Goal: Task Accomplishment & Management: Manage account settings

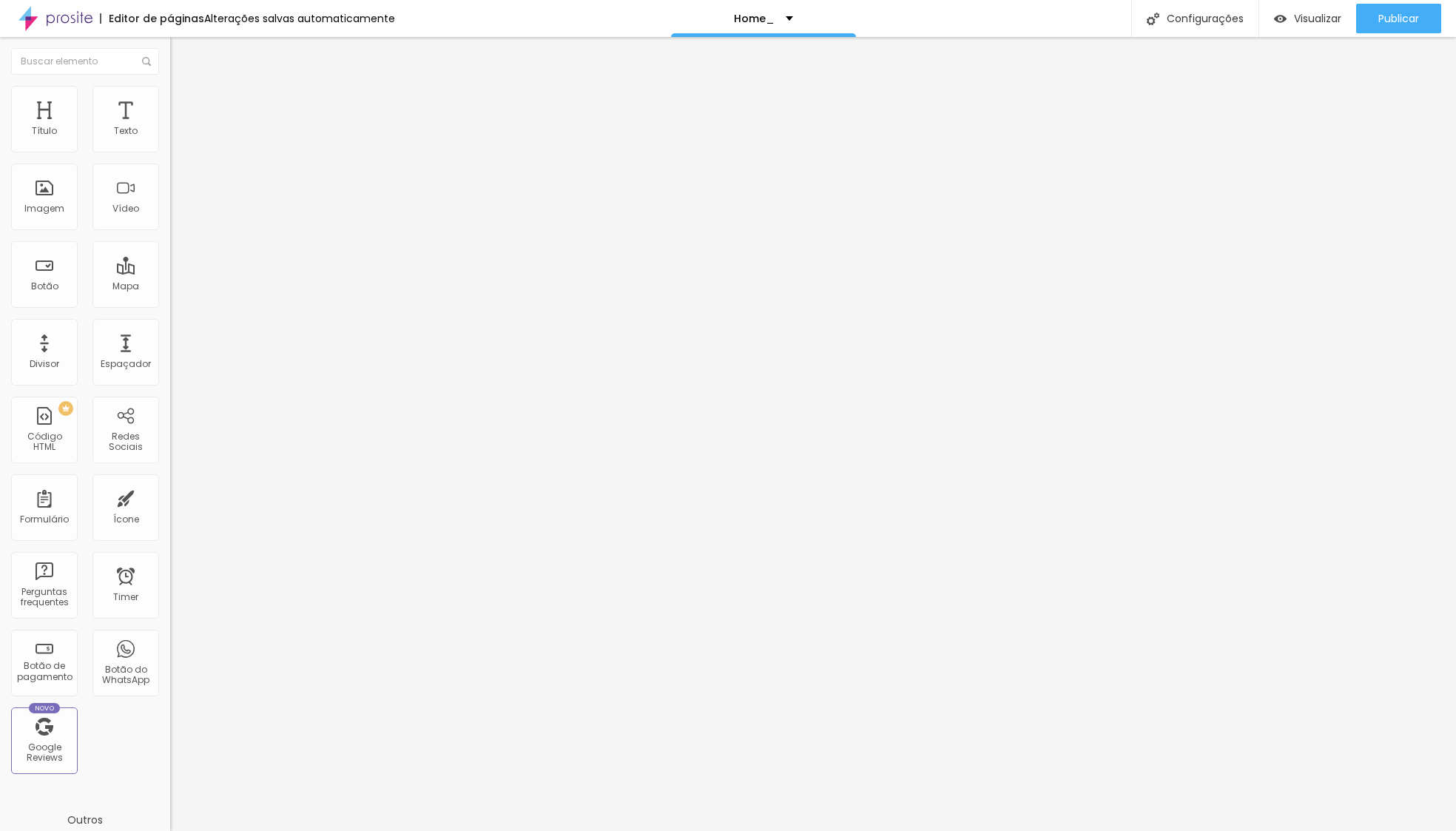
click at [170, 139] on input "[STREET_ADDRESS], Fornos de Algodres" at bounding box center [258, 131] width 178 height 15
type input "[STREET_ADDRESS], Fornos de Algodres"
click at [170, 353] on div "Editar Mapa Conteúdo Estilo Avançado Endereço [STREET_ADDRESS], Fornos de Algod…" at bounding box center [254, 433] width 170 height 794
click at [1411, 13] on span "Publicar" at bounding box center [1398, 19] width 41 height 12
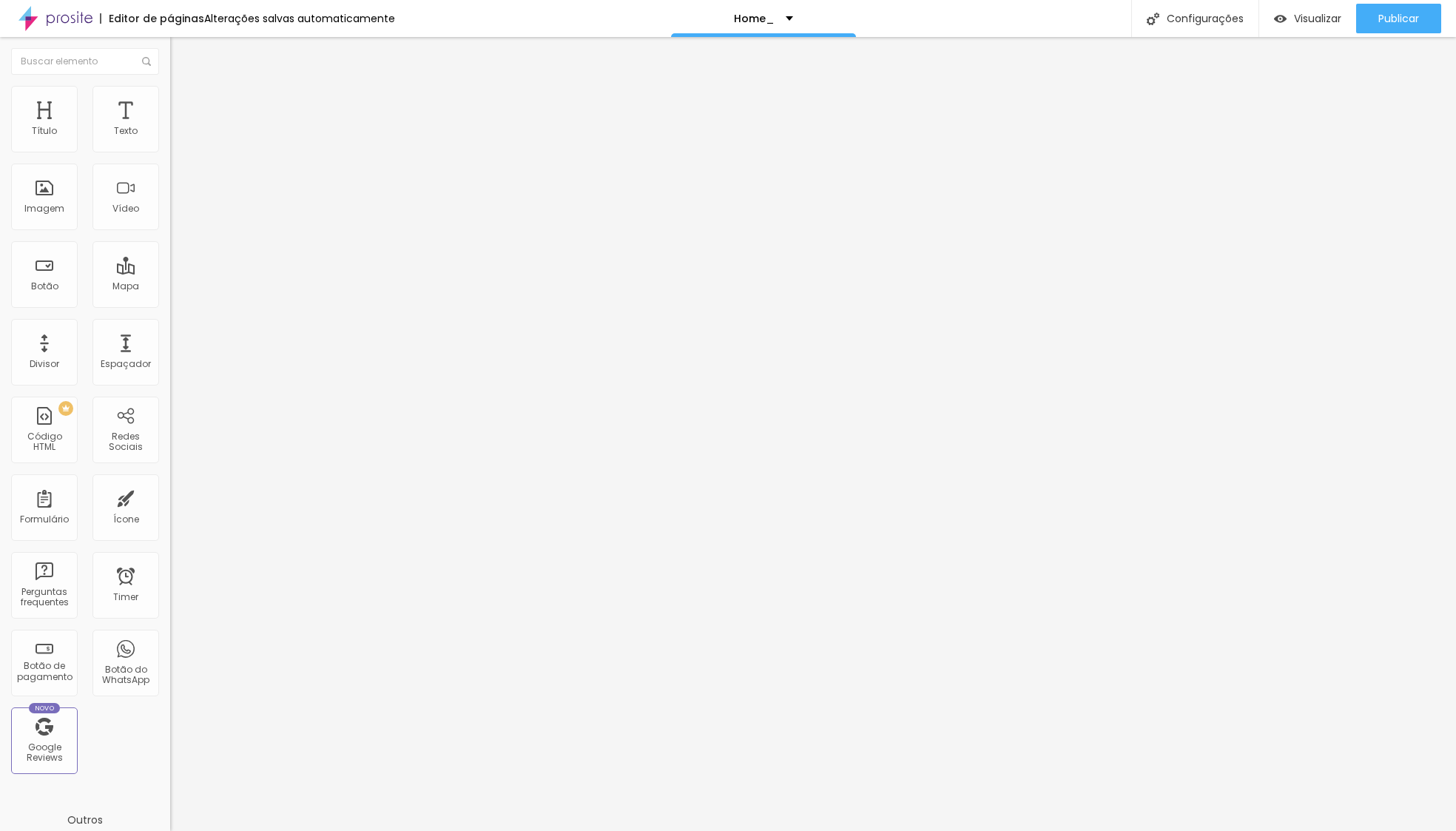
click at [170, 150] on div "Instagram" at bounding box center [254, 217] width 170 height 204
click at [170, 553] on div "Facebook" at bounding box center [254, 654] width 170 height 204
click at [1286, 20] on div "Visualizar" at bounding box center [1308, 19] width 68 height 13
click at [764, 13] on p "Home_" at bounding box center [753, 18] width 41 height 10
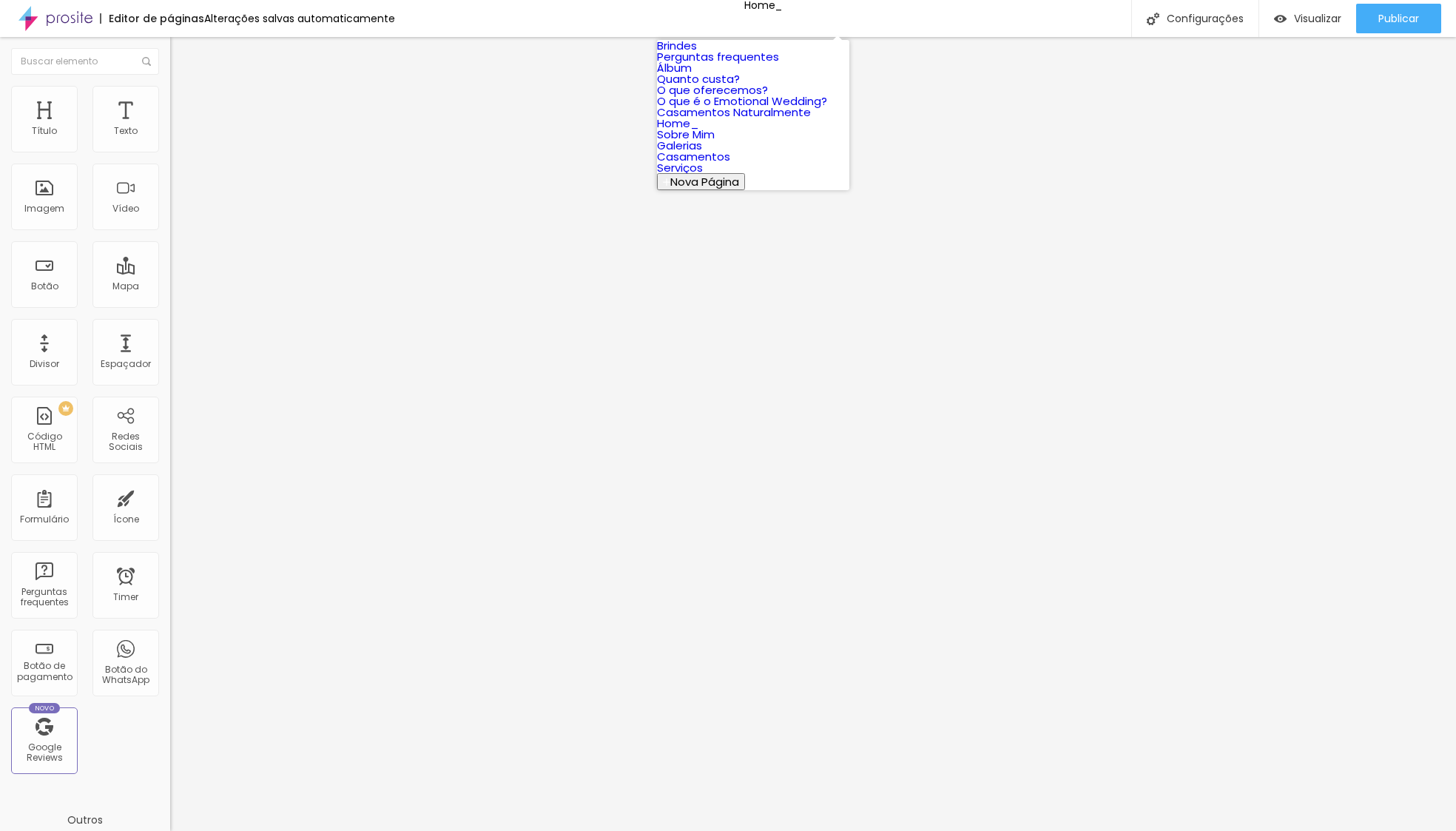
scroll to position [153, 0]
click at [702, 153] on link "Galerias" at bounding box center [679, 145] width 45 height 16
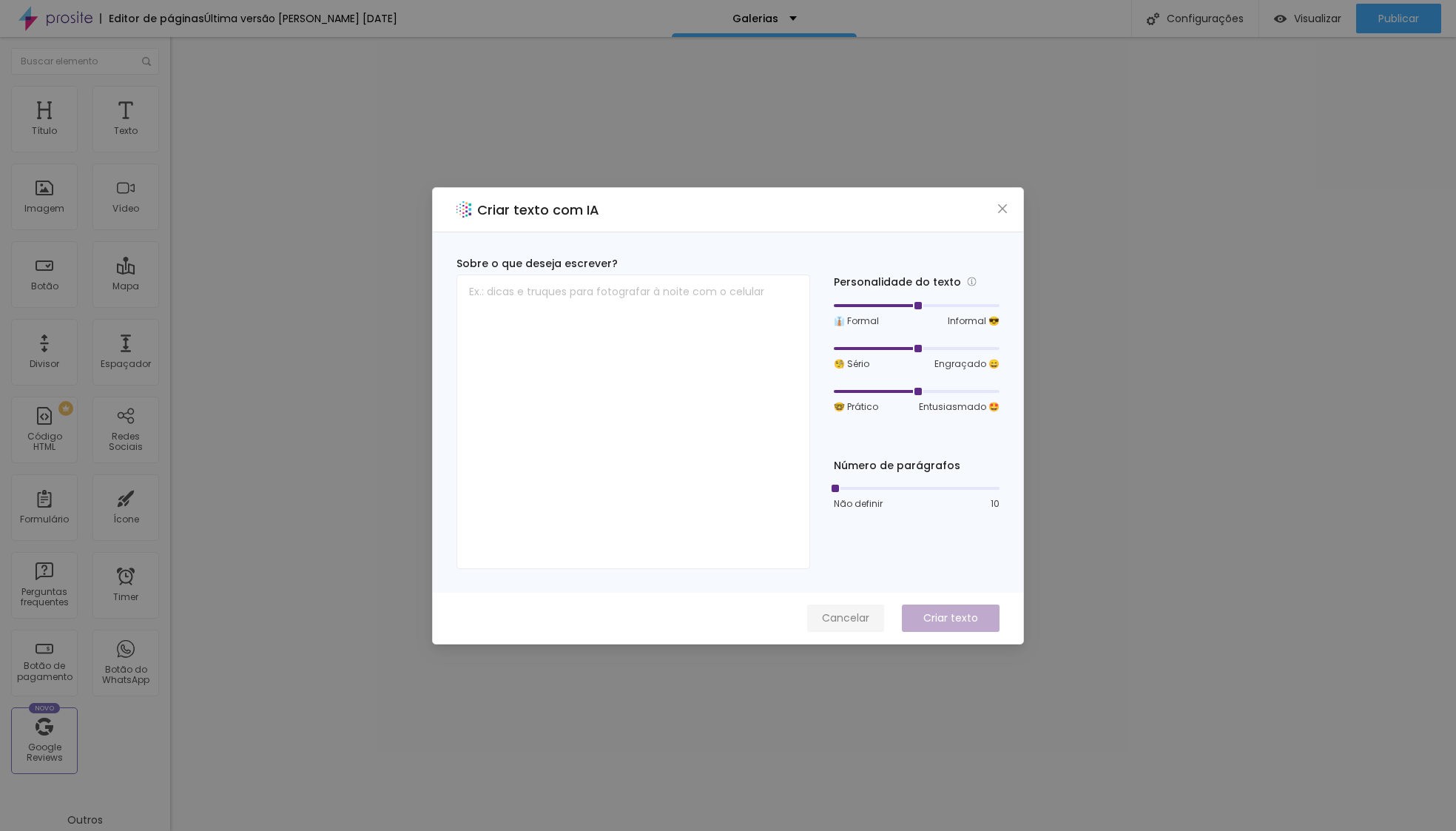
click at [858, 620] on span "Cancelar" at bounding box center [846, 618] width 48 height 16
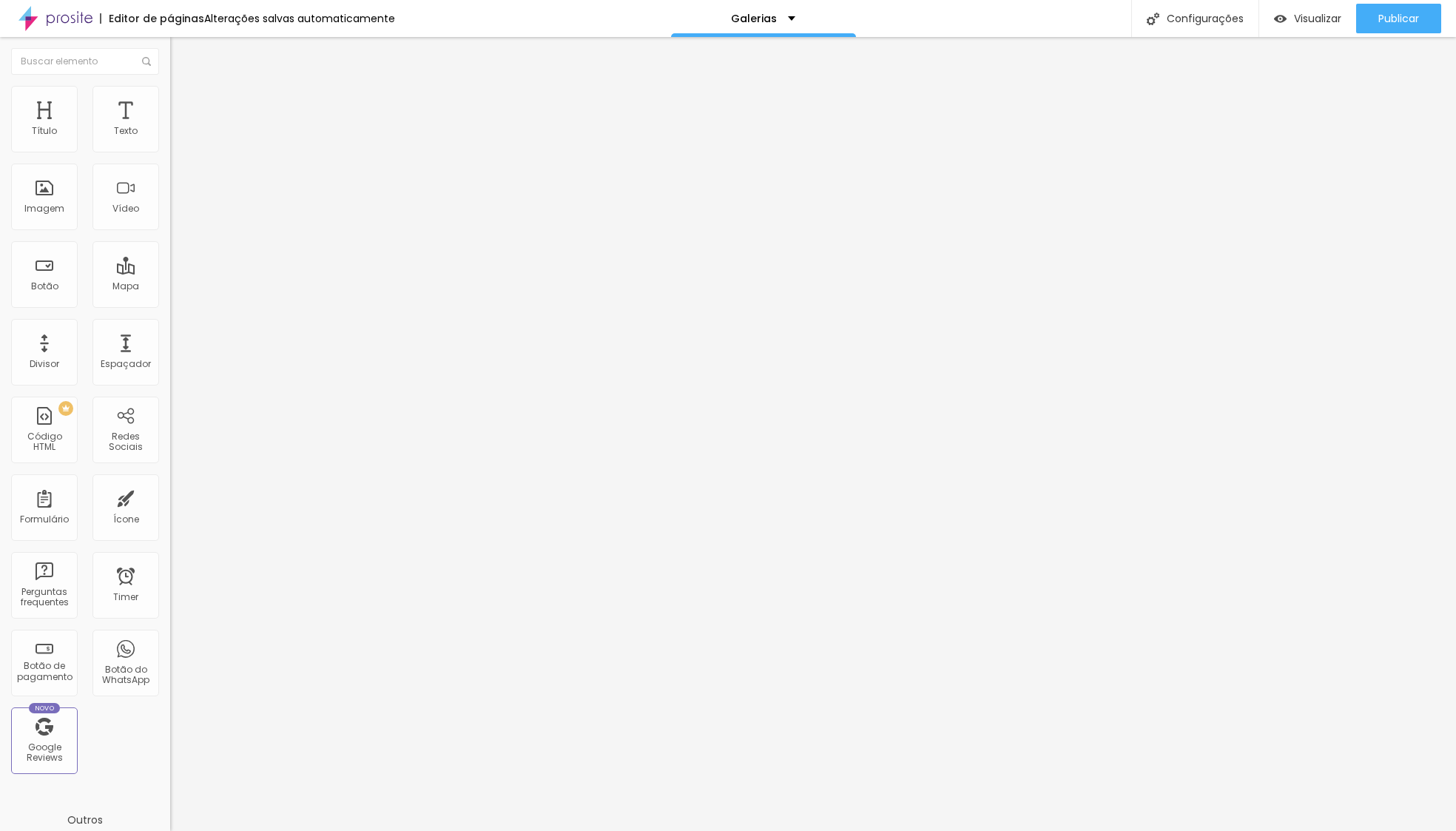
click at [170, 91] on img at bounding box center [176, 91] width 13 height 13
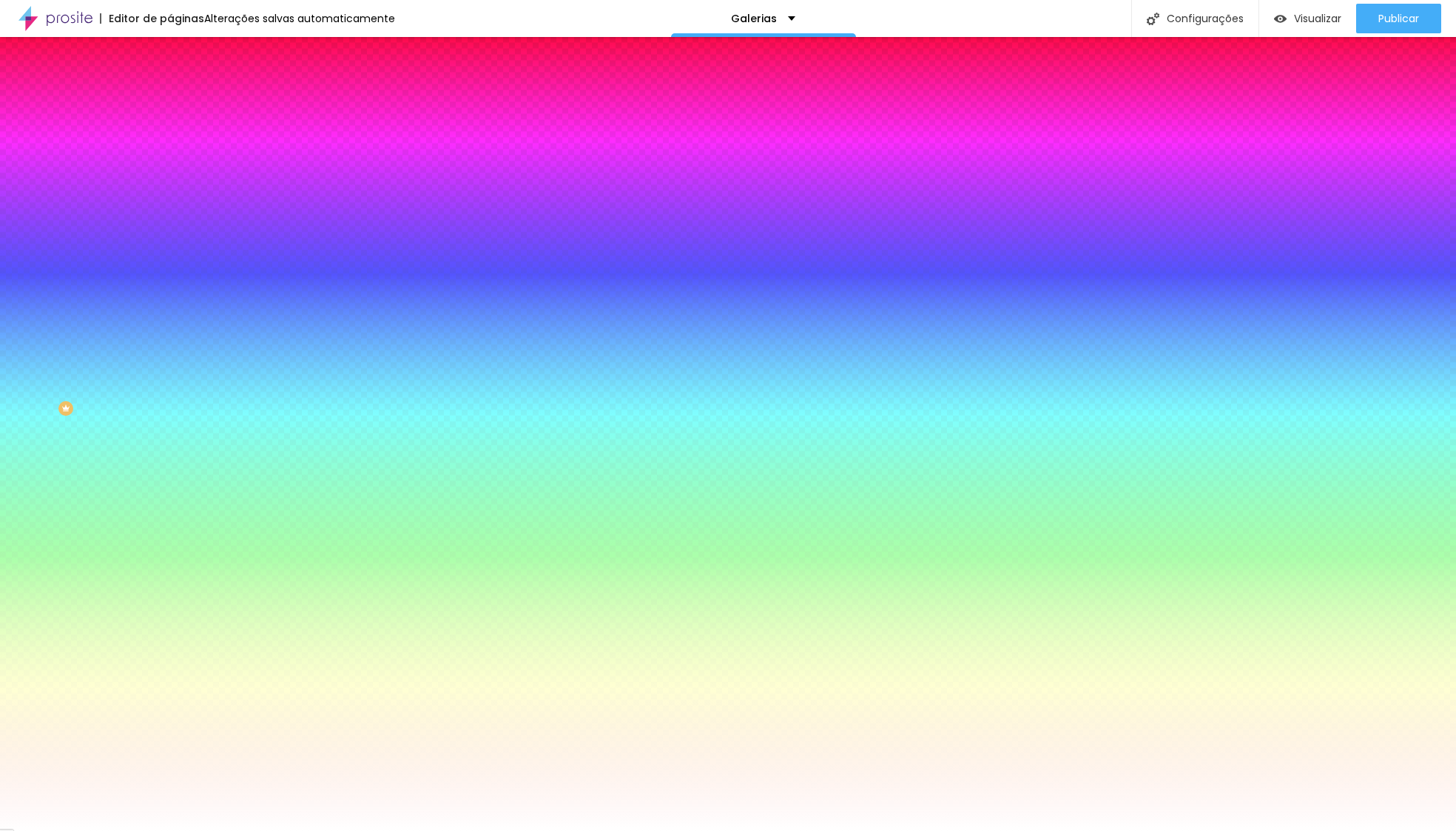
click at [170, 100] on li "Avançado" at bounding box center [254, 107] width 170 height 15
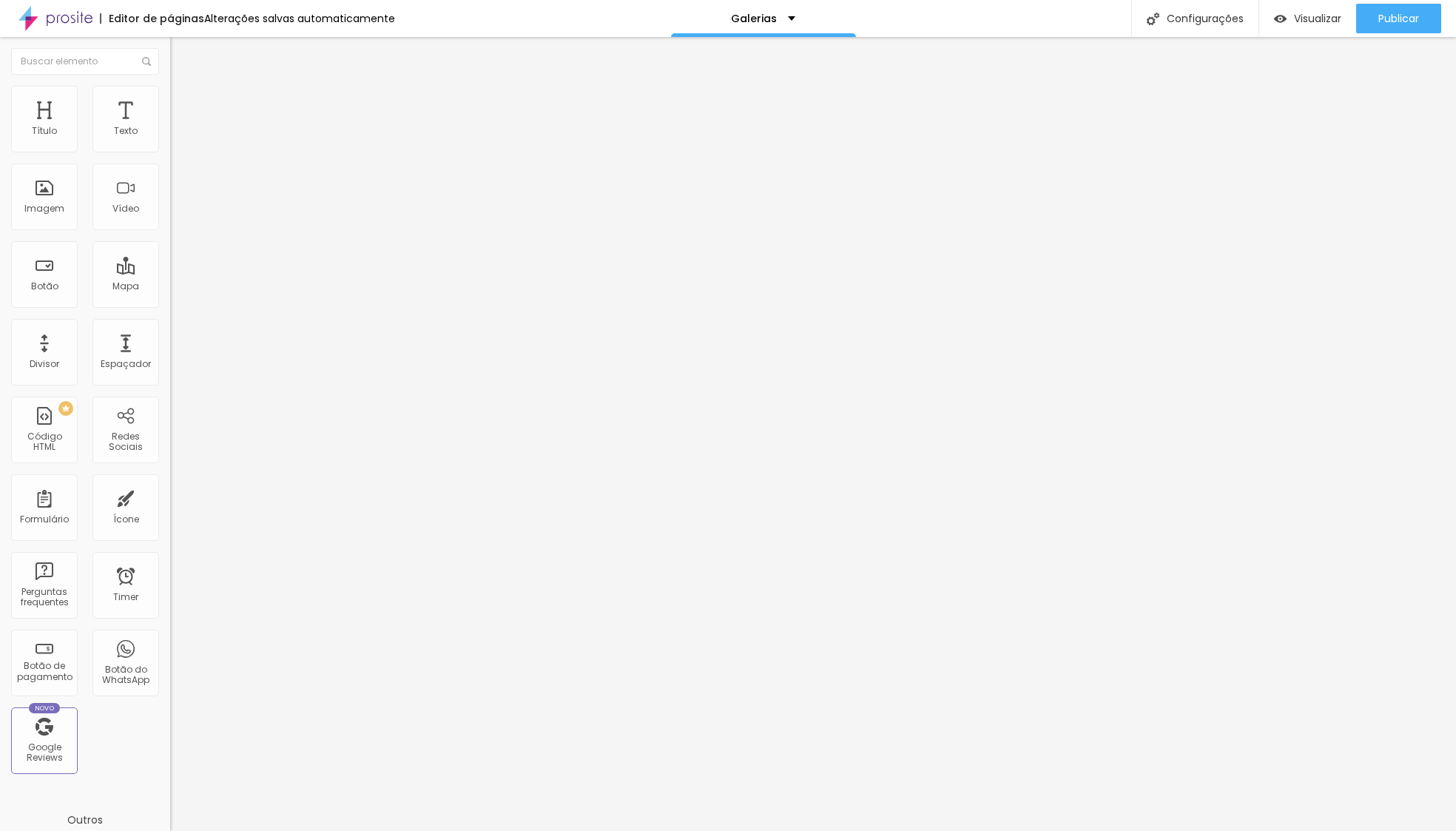
click at [170, 426] on div at bounding box center [254, 426] width 170 height 0
click at [170, 435] on div at bounding box center [254, 435] width 170 height 0
click at [170, 435] on li "Desktop" at bounding box center [254, 439] width 170 height 9
click at [170, 444] on div at bounding box center [254, 444] width 170 height 0
click at [184, 104] on span "Avançado" at bounding box center [208, 110] width 49 height 13
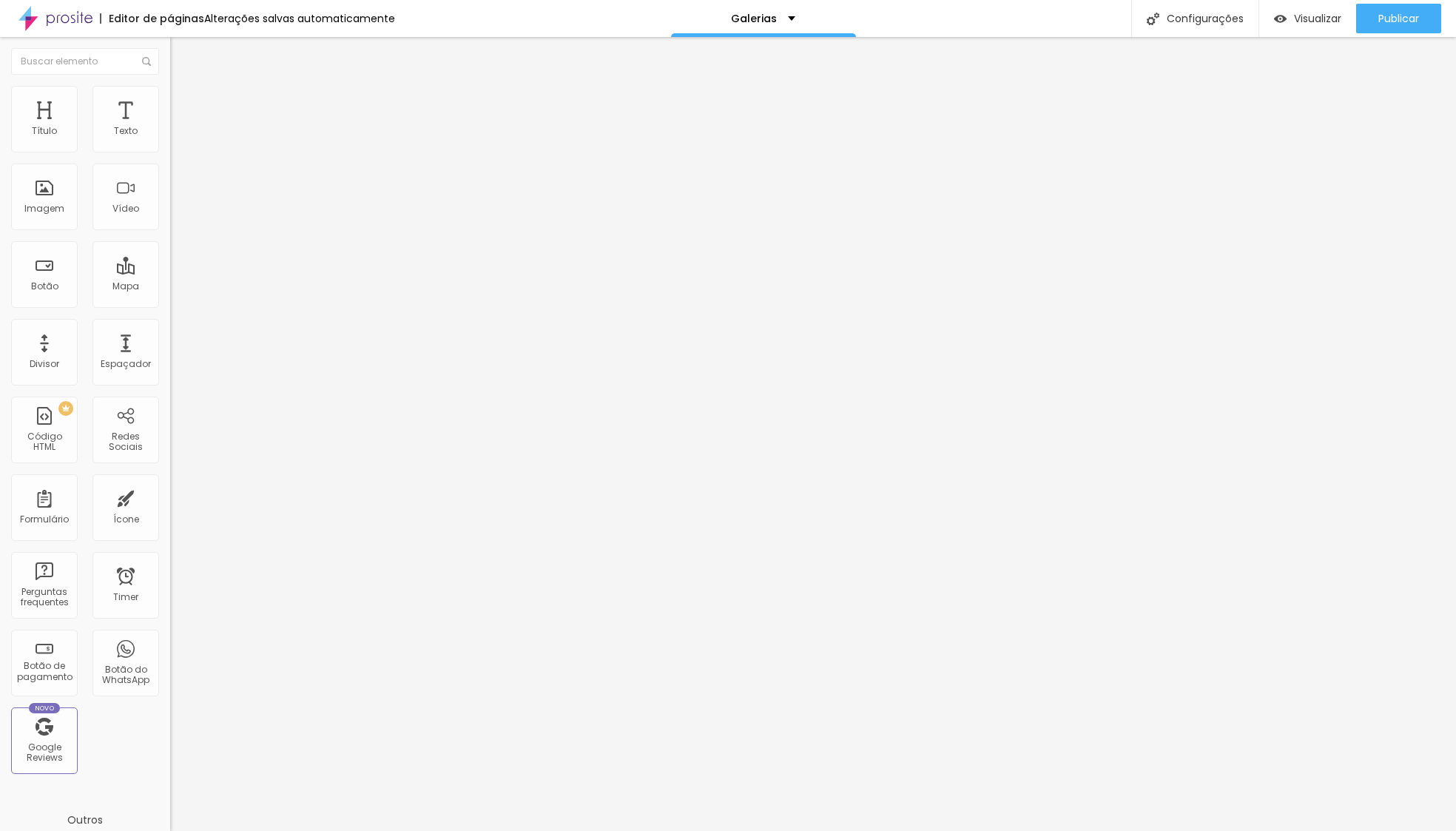
click at [170, 426] on div at bounding box center [254, 426] width 170 height 0
click at [170, 426] on li "Tablet" at bounding box center [254, 430] width 170 height 9
click at [170, 435] on div at bounding box center [254, 435] width 170 height 0
click at [170, 435] on li "Desktop" at bounding box center [254, 439] width 170 height 9
click at [170, 444] on div at bounding box center [254, 444] width 170 height 0
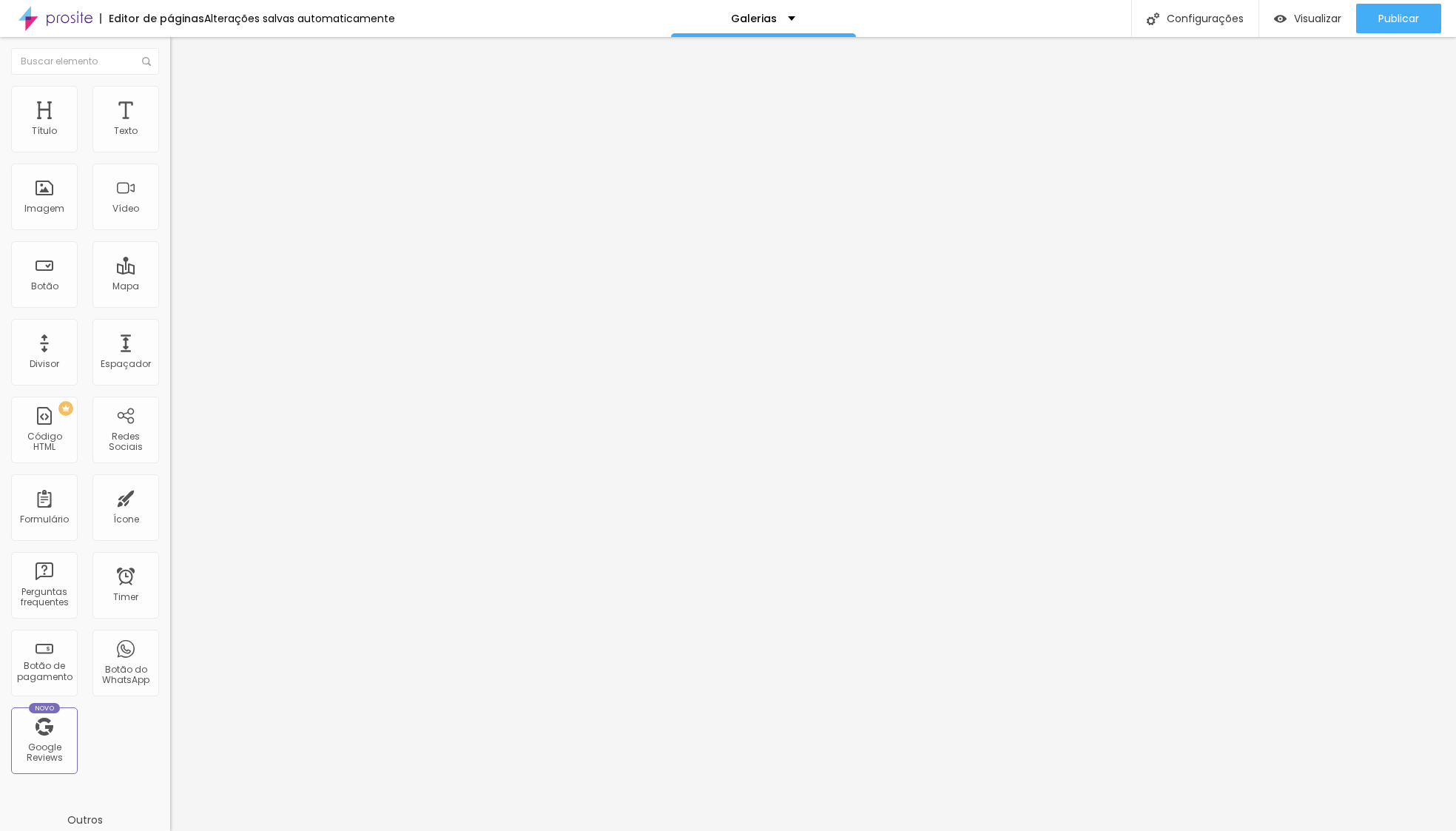
click at [184, 106] on span "Avançado" at bounding box center [208, 110] width 49 height 13
click at [170, 426] on div at bounding box center [254, 426] width 170 height 0
click at [170, 426] on li "Tablet" at bounding box center [254, 430] width 170 height 9
click at [170, 435] on div at bounding box center [254, 435] width 170 height 0
click at [170, 444] on div at bounding box center [254, 444] width 170 height 0
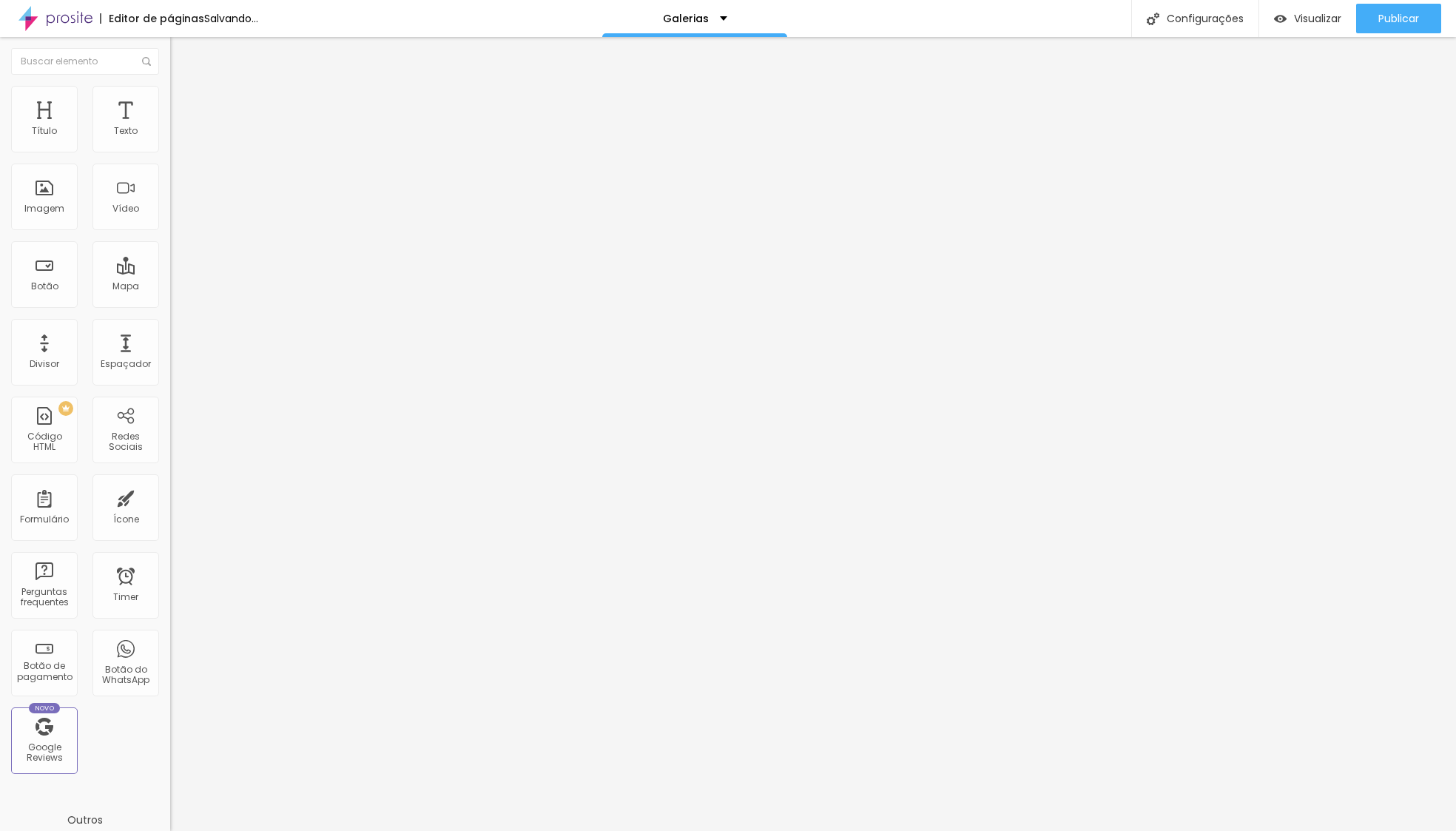
click at [184, 104] on span "Avançado" at bounding box center [208, 110] width 49 height 13
click at [170, 426] on div at bounding box center [254, 426] width 170 height 0
click at [170, 435] on div at bounding box center [254, 435] width 170 height 0
click at [170, 444] on div at bounding box center [254, 444] width 170 height 0
click at [1375, 31] on button "Publicar" at bounding box center [1398, 19] width 85 height 30
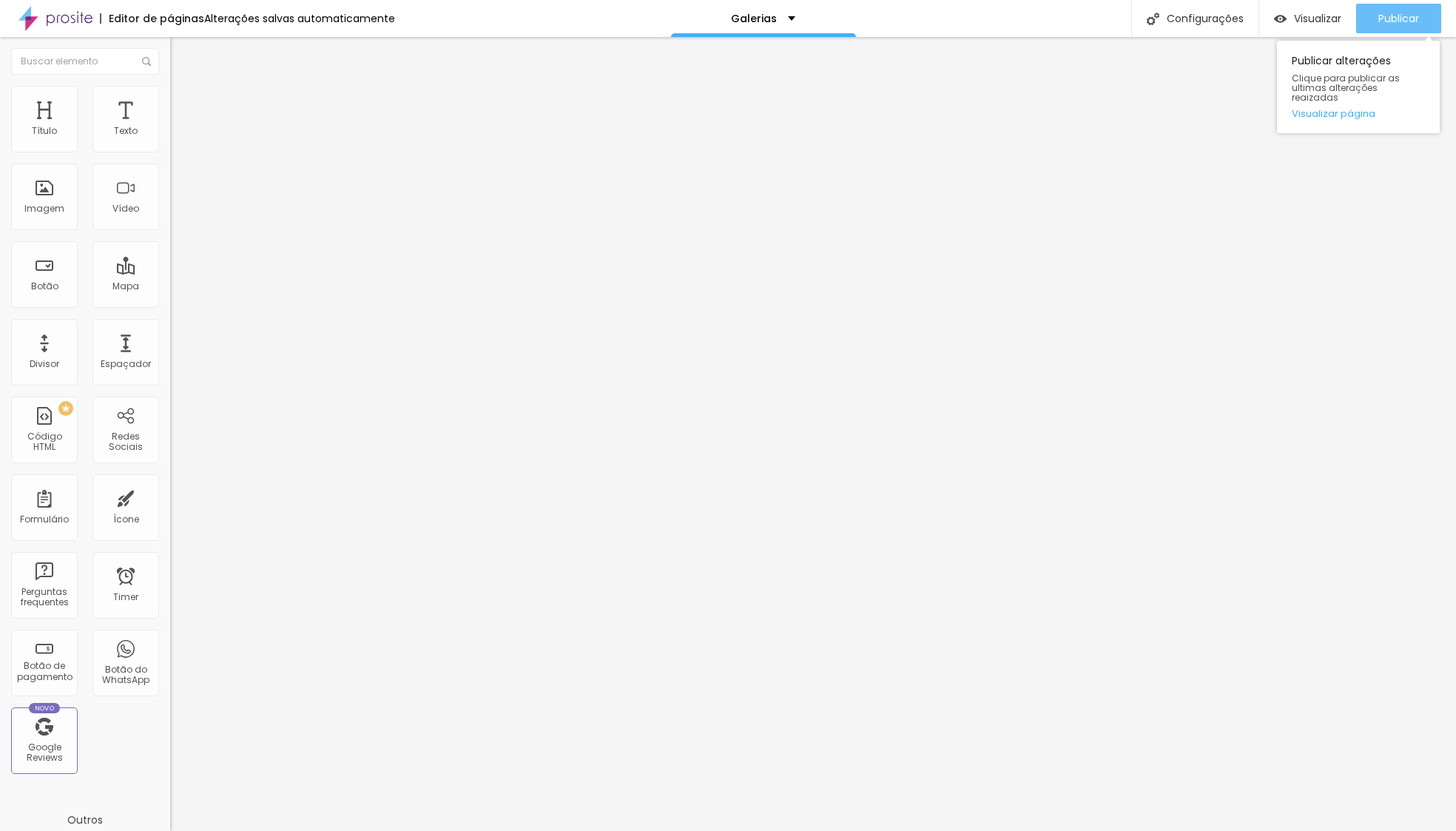
click at [1429, 22] on button "Publicar" at bounding box center [1398, 19] width 85 height 30
click at [1294, 24] on span "Visualizar" at bounding box center [1318, 19] width 48 height 12
click at [170, 303] on input "http://www.miguelsoares-naturalmentetu.pt/portfolio/baile-de-finalistas/1281367…" at bounding box center [258, 295] width 178 height 15
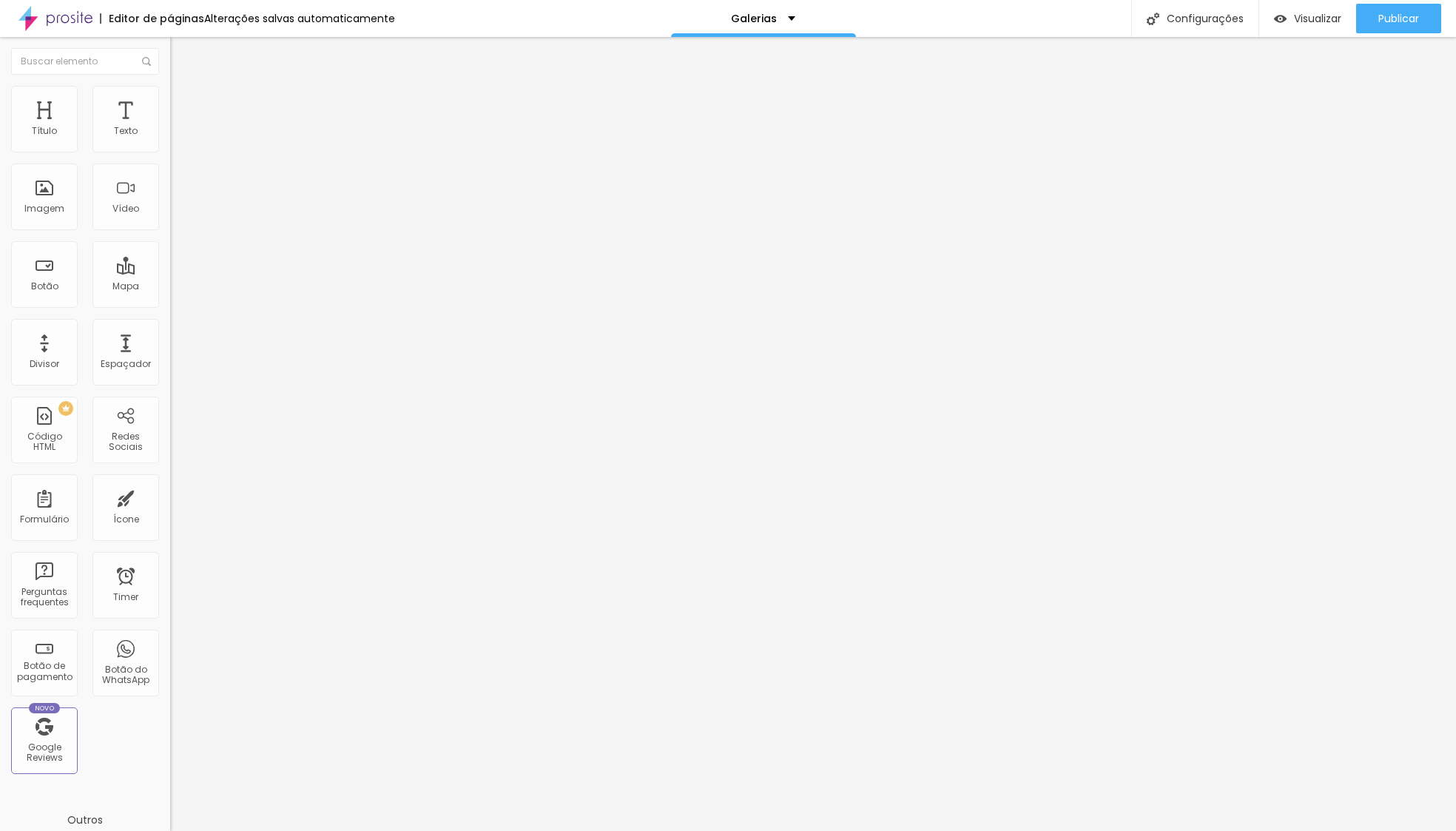
paste input "evento/1550513-trail-trilhos-das-antas"
type input "http://www.miguelsoares-naturalmentetu.pt/portfolio/evento/1550513-trail-trilho…"
click at [170, 127] on span "Trocar imagem" at bounding box center [210, 120] width 81 height 13
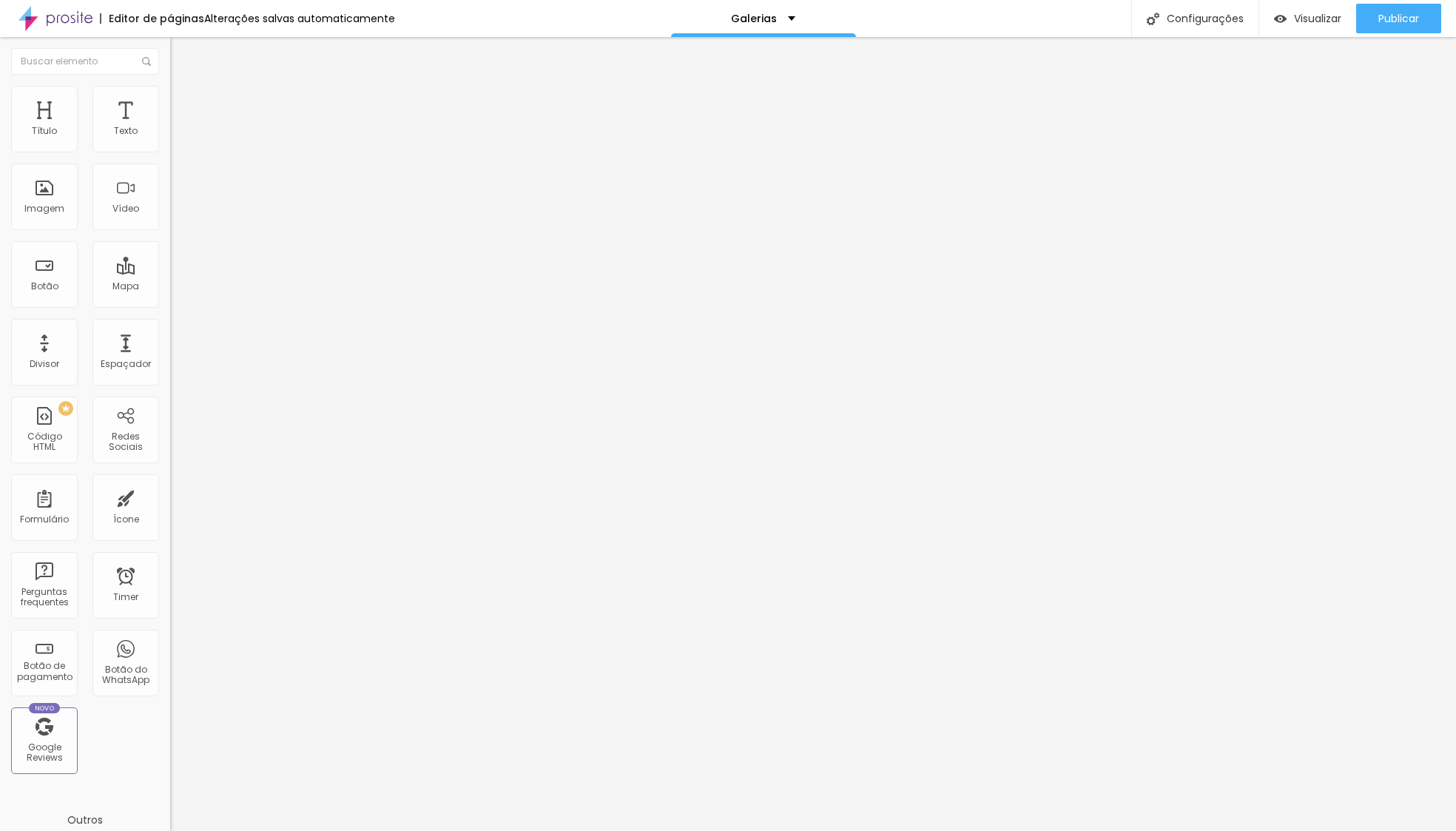
click at [170, 94] on img at bounding box center [176, 91] width 13 height 13
click at [184, 87] on span "Estilo" at bounding box center [195, 81] width 23 height 13
click at [170, 100] on ul "Estilo Avançado" at bounding box center [254, 85] width 170 height 30
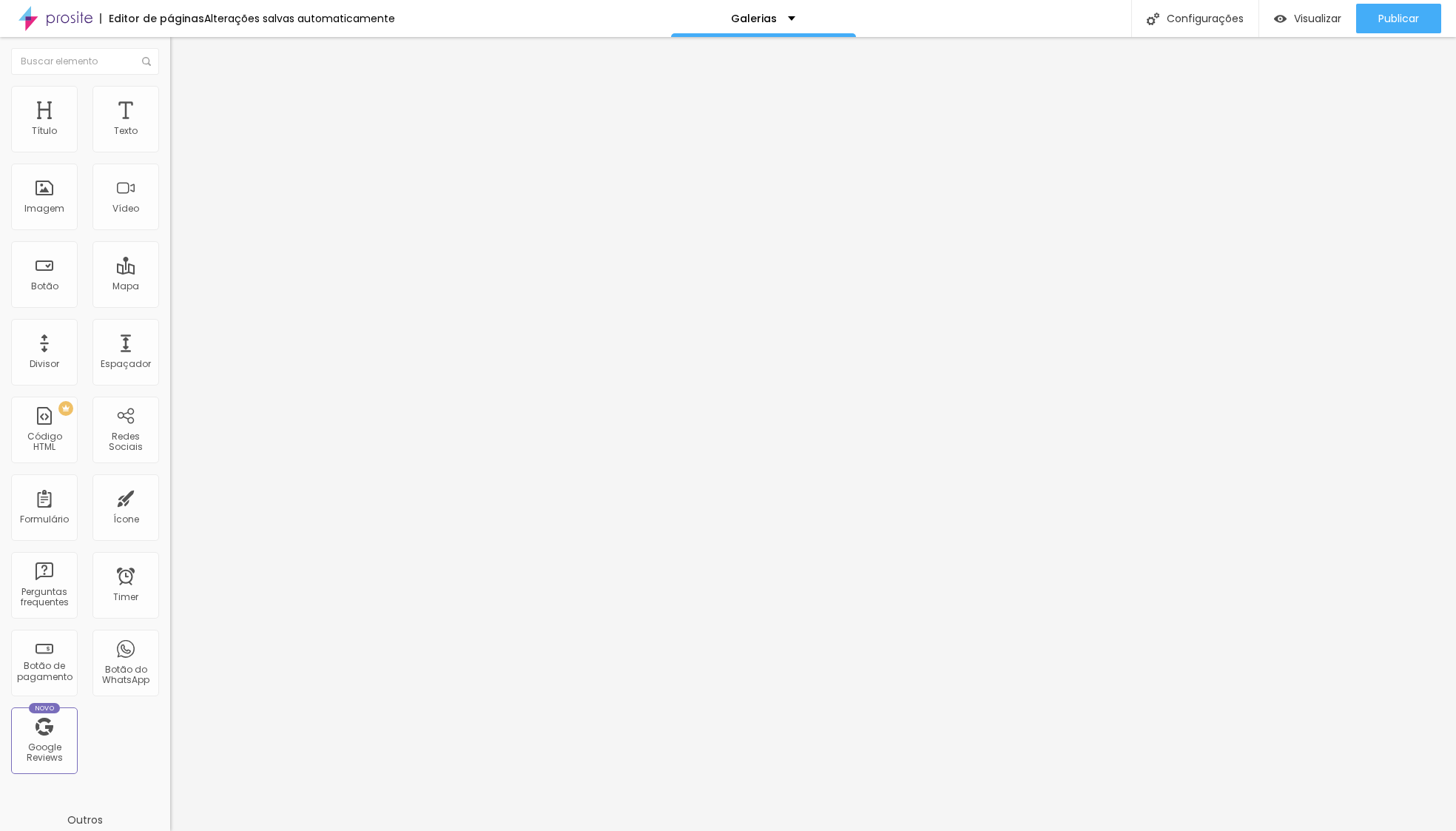
click at [184, 98] on span "Avançado" at bounding box center [208, 95] width 49 height 13
click at [170, 121] on div "Tamanho Titulo 1 H1 Titulo 2 H2 Titulo 3 H3 Titulo 4 H4 Titulo 5 H5 Titulo 6 H6…" at bounding box center [254, 558] width 170 height 914
click at [170, 97] on li "Avançado" at bounding box center [254, 92] width 170 height 15
drag, startPoint x: 132, startPoint y: 93, endPoint x: 144, endPoint y: 112, distance: 22.5
click at [170, 100] on img at bounding box center [176, 106] width 13 height 13
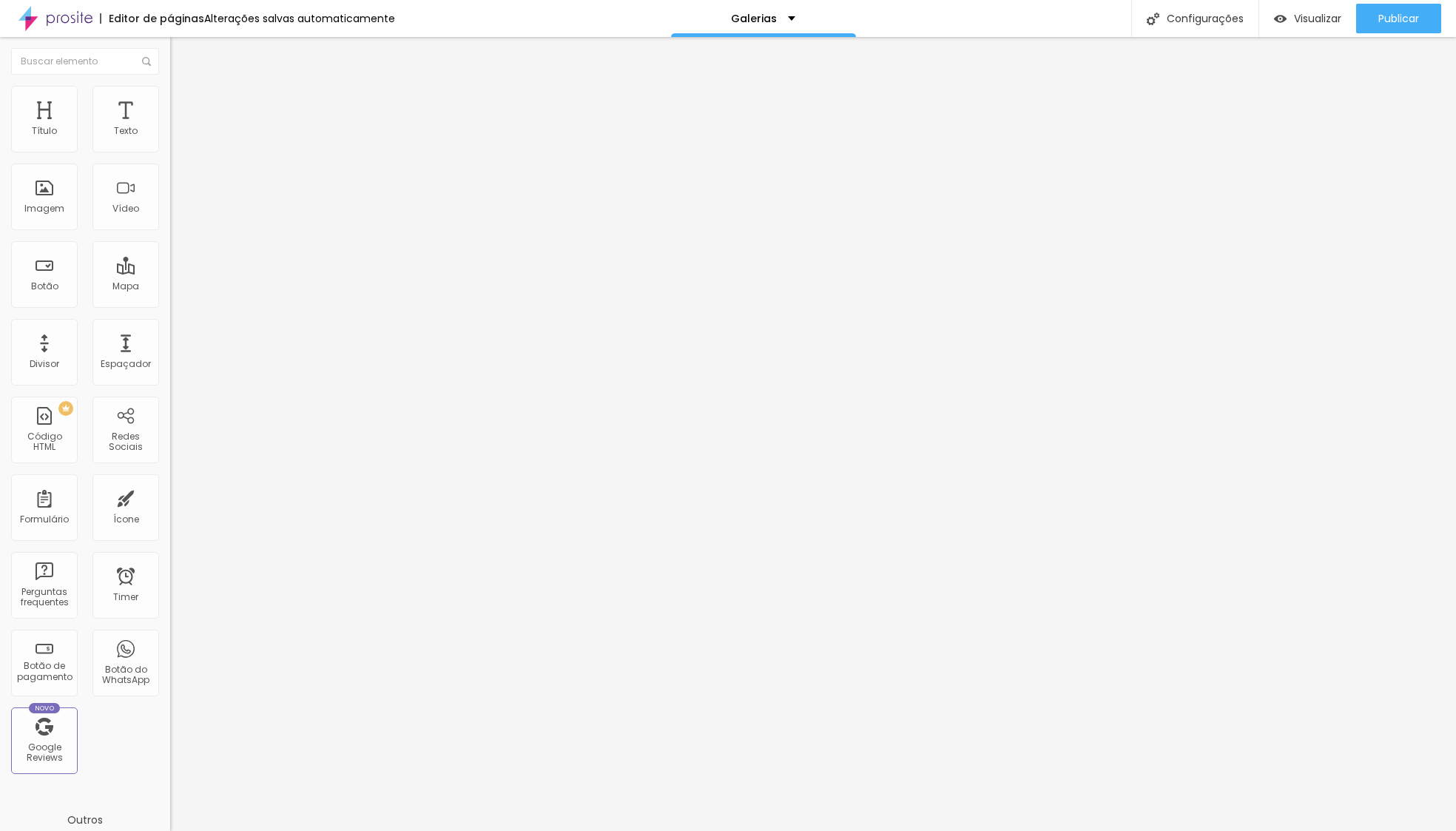
click at [170, 426] on div at bounding box center [254, 426] width 170 height 0
click at [170, 435] on div at bounding box center [254, 435] width 170 height 0
click at [170, 444] on div at bounding box center [254, 444] width 170 height 0
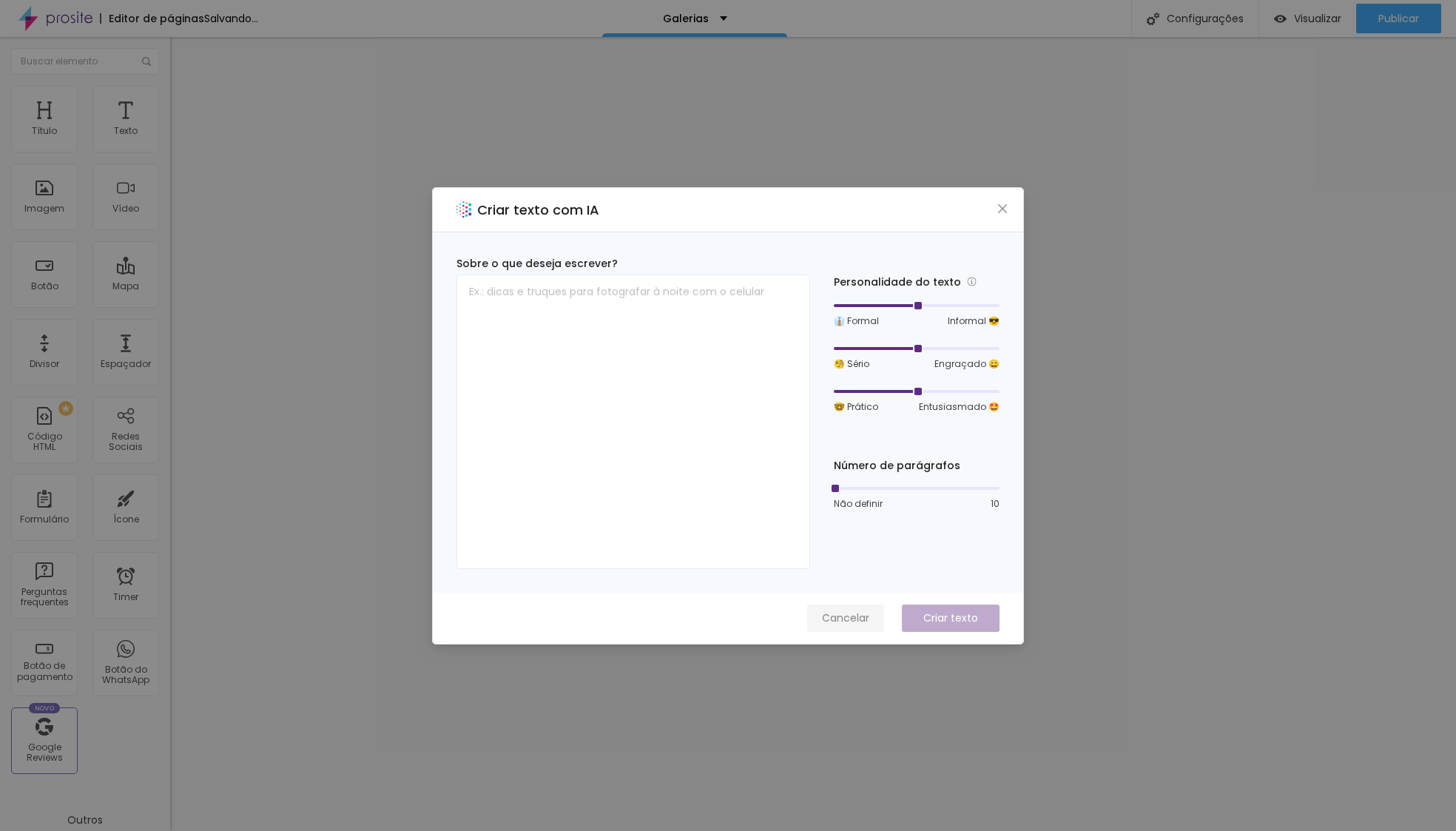
click at [834, 617] on span "Cancelar" at bounding box center [846, 618] width 48 height 16
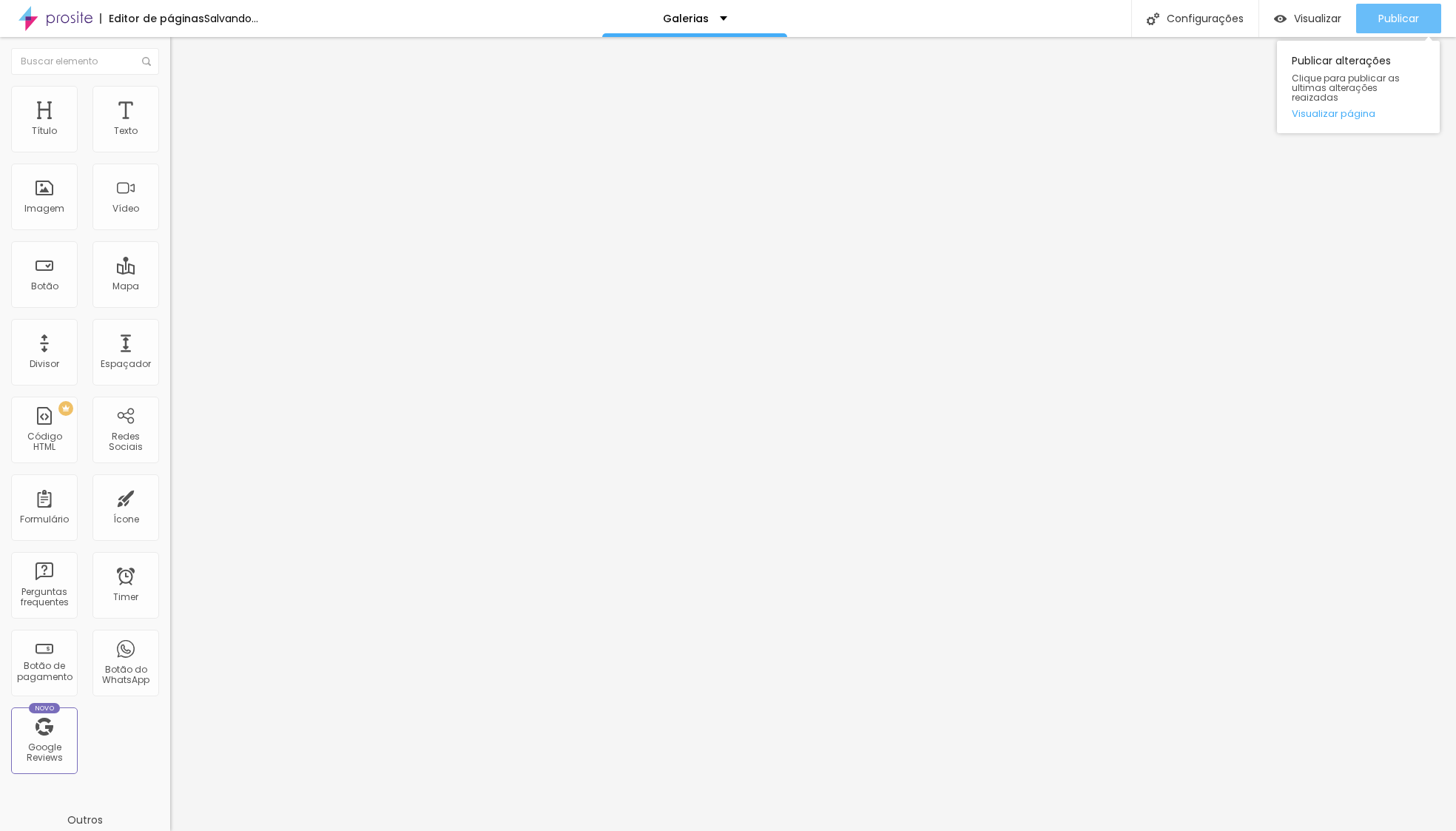
click at [1379, 22] on span "Publicar" at bounding box center [1398, 19] width 41 height 12
click at [1389, 22] on span "Publicar" at bounding box center [1398, 19] width 41 height 12
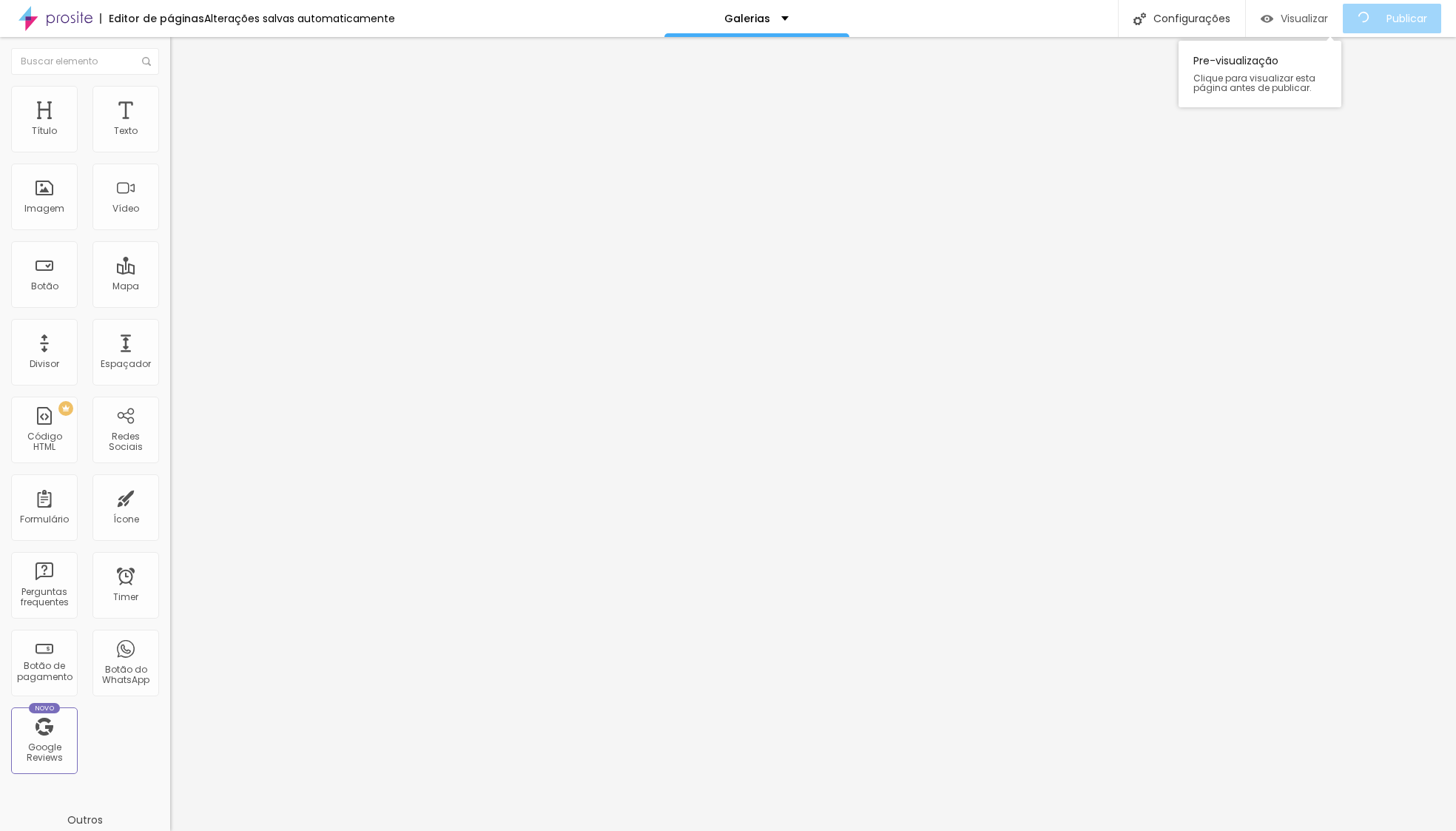
click at [1295, 24] on span "Visualizar" at bounding box center [1304, 19] width 48 height 12
